Goal: Task Accomplishment & Management: Complete application form

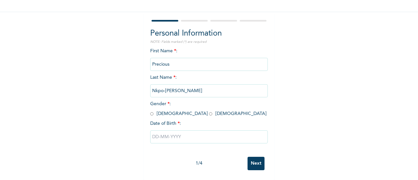
scroll to position [50, 0]
click at [163, 134] on input "text" at bounding box center [209, 136] width 118 height 13
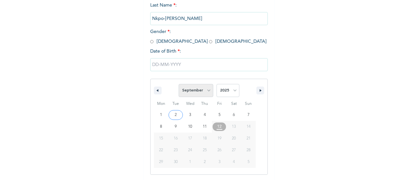
scroll to position [117, 0]
click at [205, 88] on select "January February March April May June July August September October November De…" at bounding box center [196, 90] width 35 height 13
click at [179, 84] on select "January February March April May June July August September October November De…" at bounding box center [196, 90] width 35 height 13
select select "8"
drag, startPoint x: 158, startPoint y: 118, endPoint x: 166, endPoint y: 114, distance: 8.6
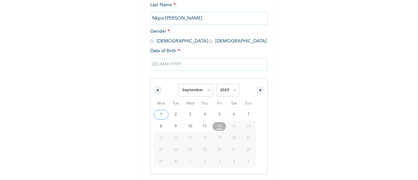
type input "[DATE]"
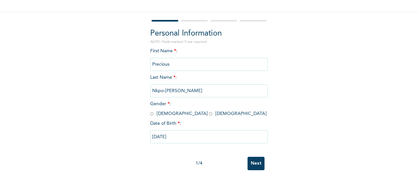
click at [175, 132] on input "[DATE]" at bounding box center [209, 136] width 118 height 13
select select "8"
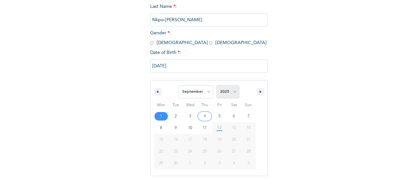
scroll to position [117, 0]
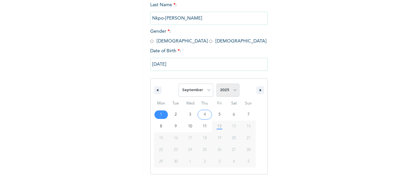
click at [222, 89] on select "2025 2024 2023 2022 2021 2020 2019 2018 2017 2016 2015 2014 2013 2012 2011 2010…" at bounding box center [228, 90] width 23 height 13
select select "1995"
click at [217, 84] on select "2025 2024 2023 2022 2021 2020 2019 2018 2017 2016 2015 2014 2013 2012 2011 2010…" at bounding box center [228, 90] width 23 height 13
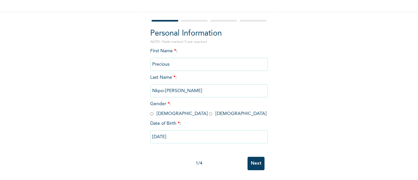
click at [168, 48] on div "First Name * : Precious Last Name * : [PERSON_NAME] Gender * : [DEMOGRAPHIC_DAT…" at bounding box center [209, 101] width 118 height 106
click at [209, 111] on input "radio" at bounding box center [210, 114] width 3 height 6
radio input "true"
click at [249, 157] on input "Next" at bounding box center [256, 163] width 17 height 13
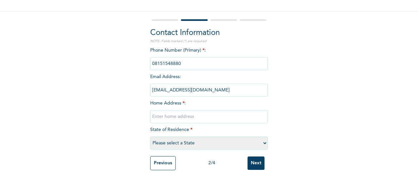
click at [165, 157] on input "Previous" at bounding box center [163, 163] width 26 height 14
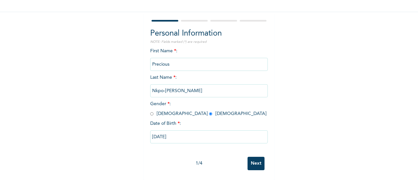
click at [174, 136] on input "[DATE]" at bounding box center [209, 136] width 118 height 13
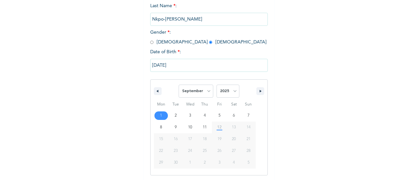
scroll to position [117, 0]
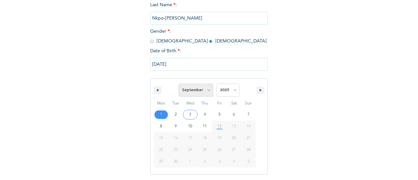
click at [208, 90] on select "January February March April May June July August September October November De…" at bounding box center [196, 90] width 35 height 13
click at [179, 84] on select "January February March April May June July August September October November De…" at bounding box center [196, 90] width 35 height 13
click at [204, 92] on select "January February March April May June July August September October November De…" at bounding box center [196, 90] width 35 height 13
click at [179, 84] on select "January February March April May June July August September October November De…" at bounding box center [196, 90] width 35 height 13
select select "8"
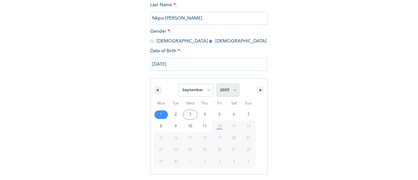
click at [220, 89] on select "2025 2024 2023 2022 2021 2020 2019 2018 2017 2016 2015 2014 2013 2012 2011 2010…" at bounding box center [228, 90] width 23 height 13
select select "1995"
click at [217, 84] on select "2025 2024 2023 2022 2021 2020 2019 2018 2017 2016 2015 2014 2013 2012 2011 2010…" at bounding box center [228, 90] width 23 height 13
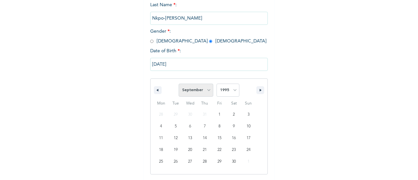
click at [207, 94] on select "January February March April May June July August September October November De…" at bounding box center [196, 90] width 35 height 13
select select "10"
click at [179, 84] on select "January February March April May June July August September October November De…" at bounding box center [196, 90] width 35 height 13
type input "[DATE]"
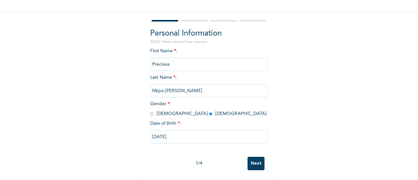
scroll to position [50, 0]
click at [255, 157] on input "Next" at bounding box center [256, 163] width 17 height 13
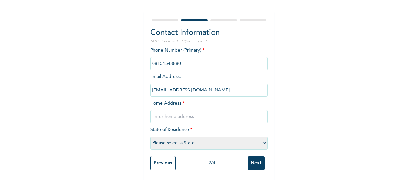
click at [206, 115] on input "text" at bounding box center [209, 116] width 118 height 13
paste input "14A [PERSON_NAME] Crescent Ogudu"
type input "14A [PERSON_NAME] Crescent Ogudu"
click at [220, 138] on select "Please select a State [PERSON_NAME] (FCT) [PERSON_NAME] Ibom [GEOGRAPHIC_DATA] …" at bounding box center [209, 143] width 118 height 13
select select "25"
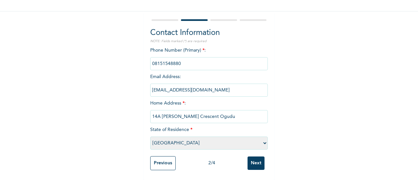
click at [150, 137] on select "Please select a State [PERSON_NAME] (FCT) [PERSON_NAME] Ibom [GEOGRAPHIC_DATA] …" at bounding box center [209, 143] width 118 height 13
click at [258, 159] on input "Next" at bounding box center [256, 163] width 17 height 13
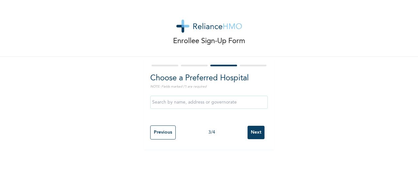
scroll to position [0, 0]
click at [253, 132] on input "Next" at bounding box center [256, 132] width 17 height 13
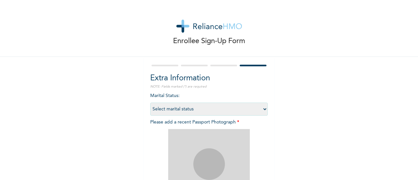
click at [165, 109] on select "Select marital status [DEMOGRAPHIC_DATA] Married [DEMOGRAPHIC_DATA] Widow/[DEMO…" at bounding box center [209, 109] width 118 height 13
select select "2"
click at [150, 103] on select "Select marital status [DEMOGRAPHIC_DATA] Married [DEMOGRAPHIC_DATA] Widow/[DEMO…" at bounding box center [209, 109] width 118 height 13
click at [202, 125] on div "Marital Status : Select marital status [DEMOGRAPHIC_DATA] Married [DEMOGRAPHIC_…" at bounding box center [209, 174] width 118 height 162
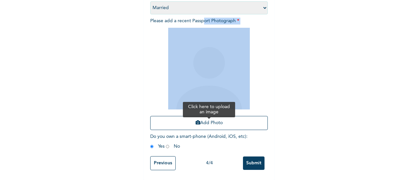
scroll to position [107, 0]
click at [204, 118] on button "Add Photo" at bounding box center [209, 123] width 118 height 14
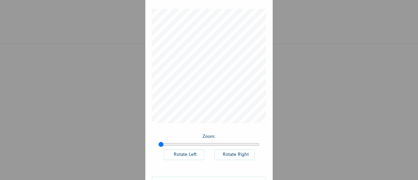
scroll to position [48, 0]
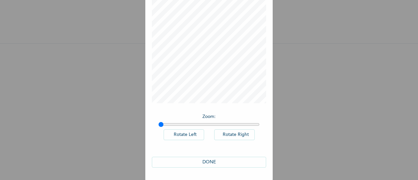
click at [241, 161] on button "DONE" at bounding box center [209, 162] width 114 height 11
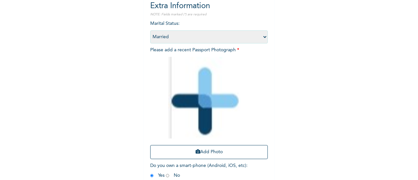
scroll to position [107, 0]
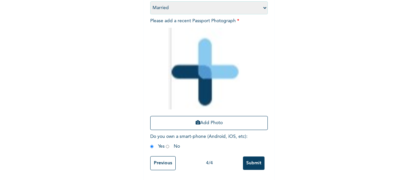
click at [251, 157] on input "Submit" at bounding box center [254, 163] width 22 height 13
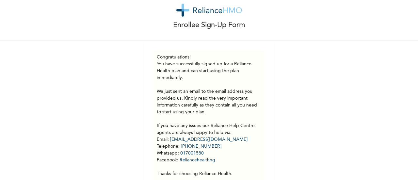
scroll to position [0, 0]
